Goal: Task Accomplishment & Management: Use online tool/utility

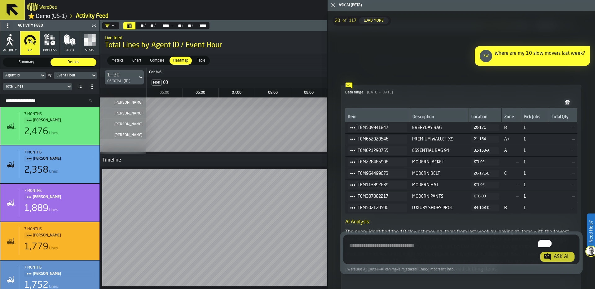
scroll to position [513, 0]
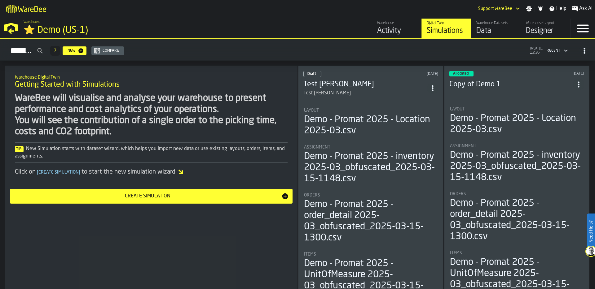
click at [43, 31] on div "⭐ Demo (US-1)" at bounding box center [107, 30] width 167 height 11
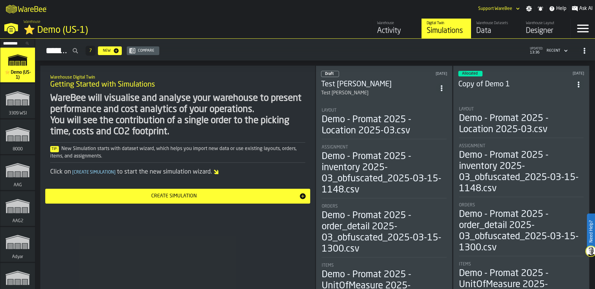
click at [13, 43] on input "Search..." at bounding box center [18, 43] width 32 height 7
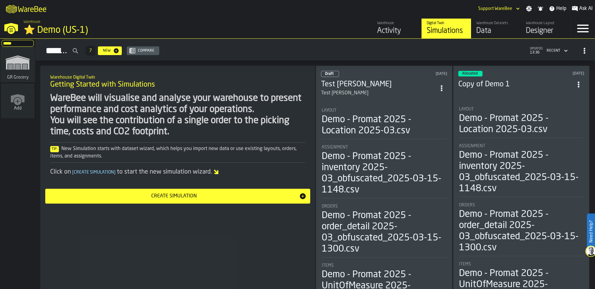
type input "*****"
click at [15, 72] on icon "link-to-/wh/i/e451d98b-95f6-4604-91ff-c80219f9c36d/simulations" at bounding box center [18, 62] width 30 height 25
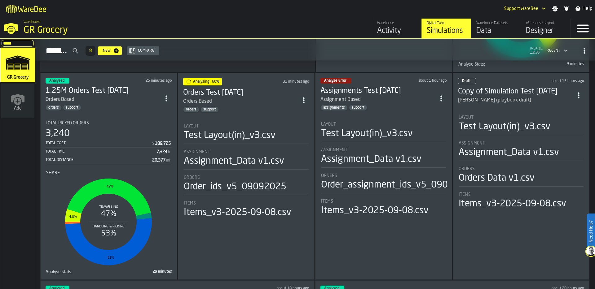
scroll to position [141, 0]
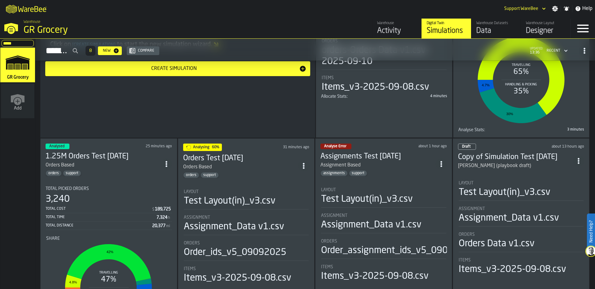
click at [238, 179] on div "Analysing 60% 31 minutes ago Orders Test 2025-09-10 Orders Based orders support…" at bounding box center [246, 242] width 137 height 207
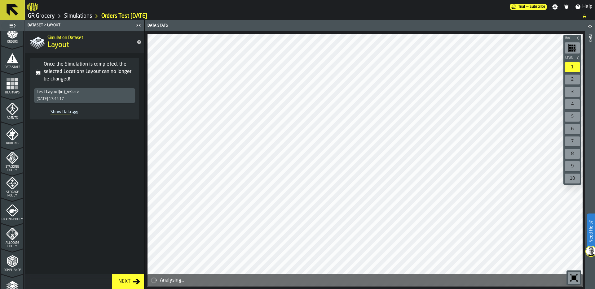
scroll to position [192, 0]
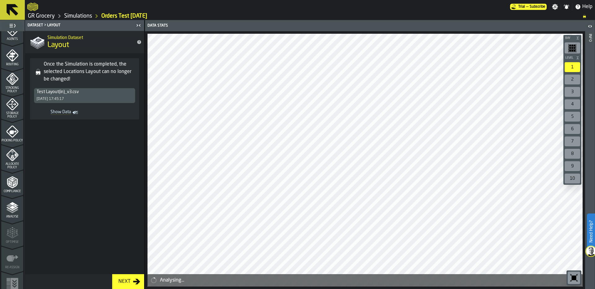
click at [6, 212] on icon "menu Analyse" at bounding box center [12, 208] width 12 height 12
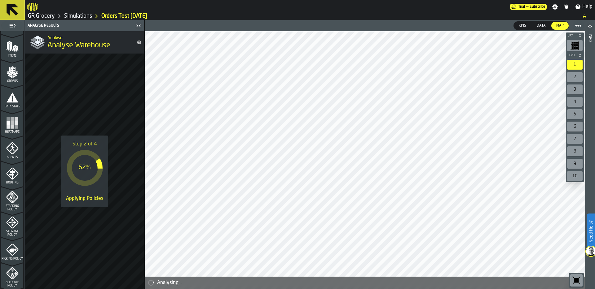
scroll to position [0, 0]
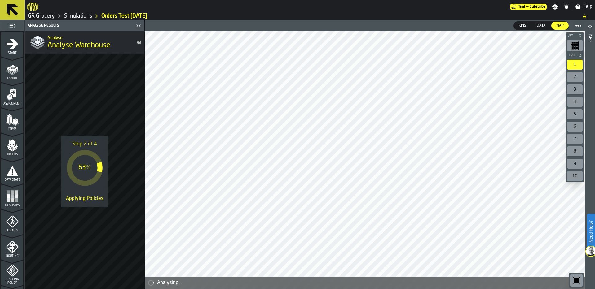
click at [11, 146] on icon "menu Orders" at bounding box center [12, 143] width 6 height 7
